Goal: Transaction & Acquisition: Purchase product/service

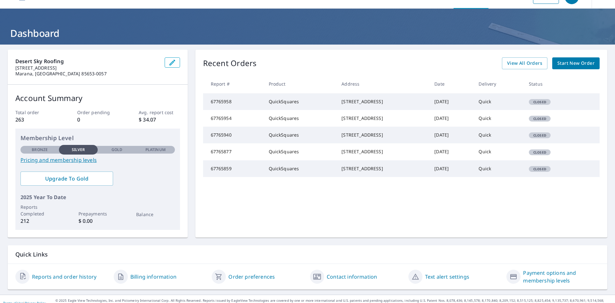
scroll to position [23, 0]
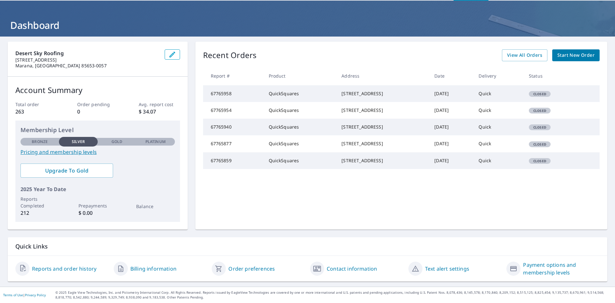
click at [536, 163] on span "Closed" at bounding box center [540, 161] width 21 height 4
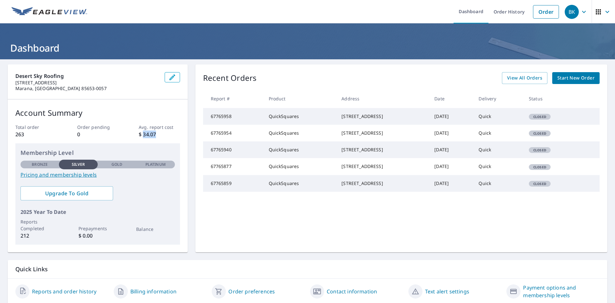
drag, startPoint x: 143, startPoint y: 131, endPoint x: 160, endPoint y: 130, distance: 17.1
click at [187, 135] on div "Desert Sky Roofing [STREET_ADDRESS] Account Summary Total order 263 Order pendi…" at bounding box center [308, 158] width 600 height 188
click at [160, 129] on p "Avg. report cost" at bounding box center [159, 127] width 41 height 7
click at [569, 79] on span "Start New Order" at bounding box center [576, 78] width 37 height 8
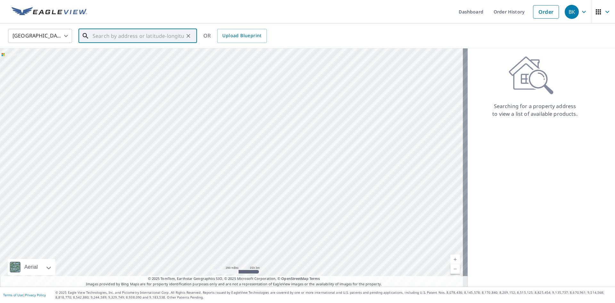
click at [119, 34] on input "text" at bounding box center [138, 36] width 91 height 18
click at [121, 39] on input "text" at bounding box center [138, 36] width 91 height 18
paste input "[STREET_ADDRESS]"
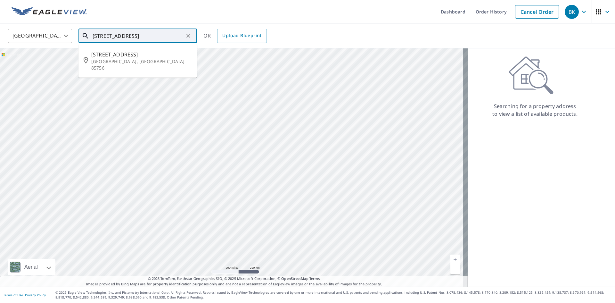
type input "[STREET_ADDRESS]"
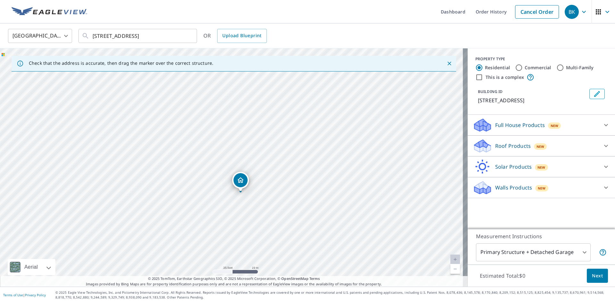
click at [575, 145] on div "Roof Products New" at bounding box center [536, 145] width 126 height 15
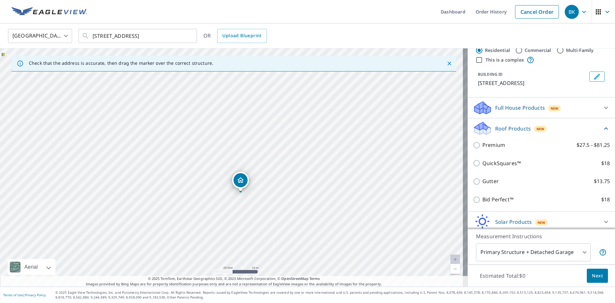
scroll to position [42, 0]
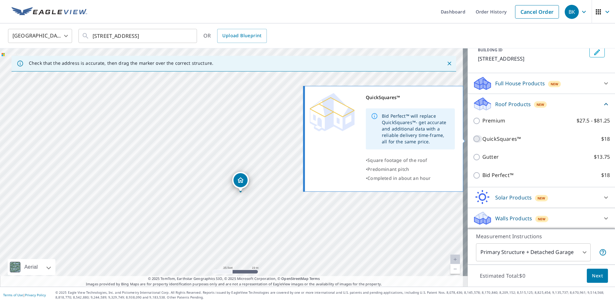
click at [473, 139] on input "QuickSquares™ $18" at bounding box center [478, 139] width 10 height 8
checkbox input "true"
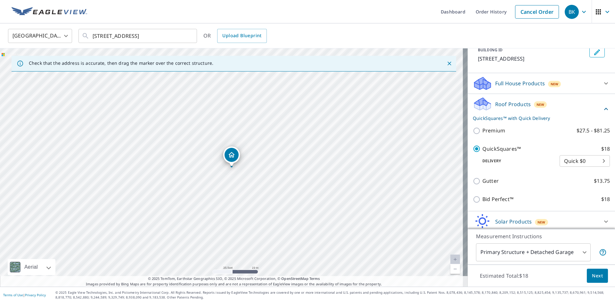
click at [581, 162] on body "BK BK Dashboard Order History Cancel Order BK [GEOGRAPHIC_DATA] [GEOGRAPHIC_DAT…" at bounding box center [307, 151] width 615 height 303
click at [581, 162] on li "Quick $0" at bounding box center [575, 161] width 50 height 12
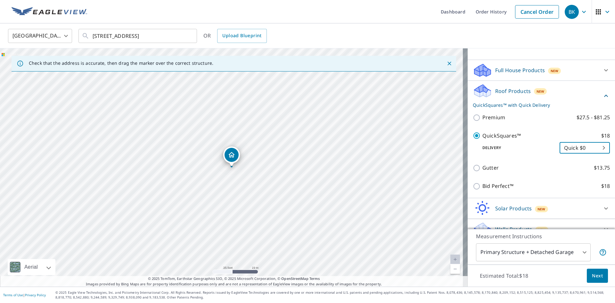
scroll to position [66, 0]
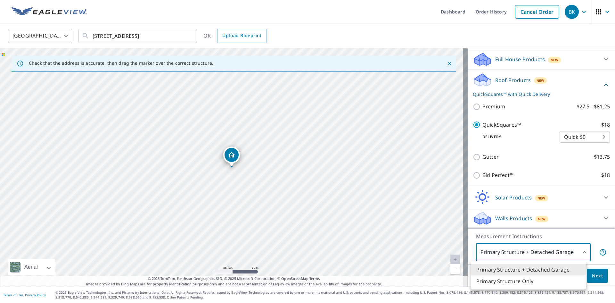
click at [552, 254] on body "BK BK Dashboard Order History Cancel Order BK [GEOGRAPHIC_DATA] [GEOGRAPHIC_DAT…" at bounding box center [307, 151] width 615 height 303
click at [539, 280] on li "Primary Structure Only" at bounding box center [528, 281] width 115 height 12
type input "2"
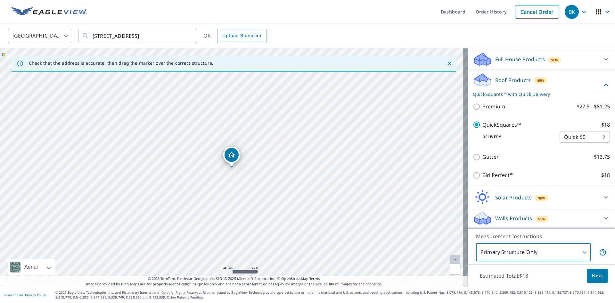
click at [597, 272] on span "Next" at bounding box center [597, 276] width 11 height 8
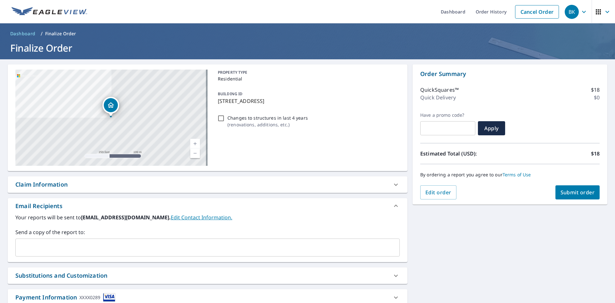
scroll to position [44, 0]
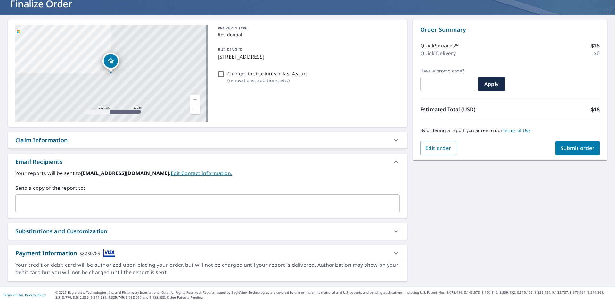
drag, startPoint x: 175, startPoint y: 212, endPoint x: 175, endPoint y: 205, distance: 7.1
click at [175, 212] on div "Your reports will be sent to [EMAIL_ADDRESS][DOMAIN_NAME]. Edit Contact Informa…" at bounding box center [208, 193] width 400 height 48
click at [176, 204] on input "text" at bounding box center [202, 203] width 369 height 12
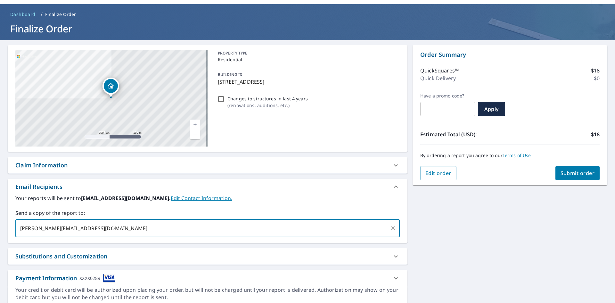
scroll to position [0, 0]
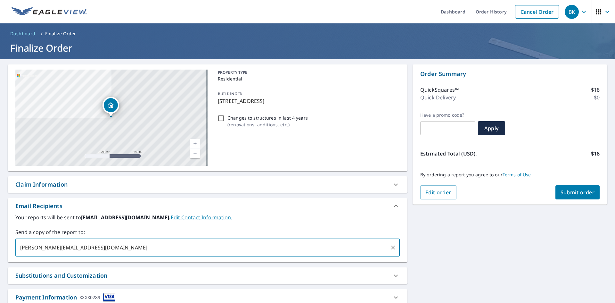
type input "[PERSON_NAME][EMAIL_ADDRESS][DOMAIN_NAME]"
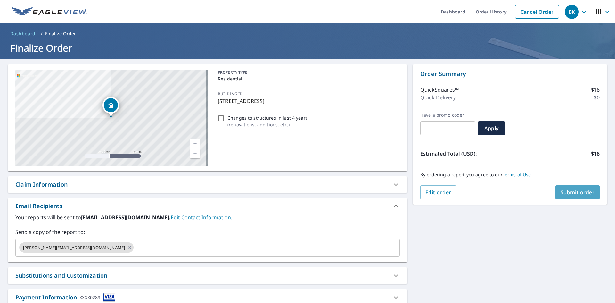
click at [570, 190] on span "Submit order" at bounding box center [578, 192] width 34 height 7
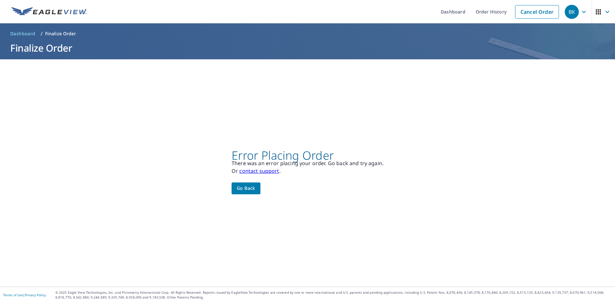
click at [246, 171] on link "contact support" at bounding box center [259, 170] width 40 height 7
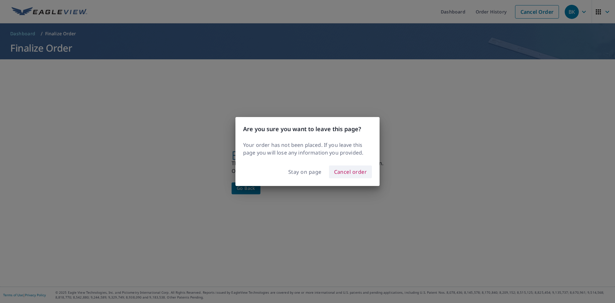
click at [354, 171] on span "Cancel order" at bounding box center [350, 171] width 33 height 9
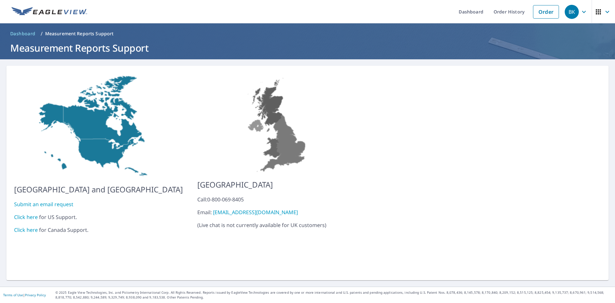
click at [30, 213] on link "Click here" at bounding box center [26, 216] width 24 height 7
